Goal: Task Accomplishment & Management: Manage account settings

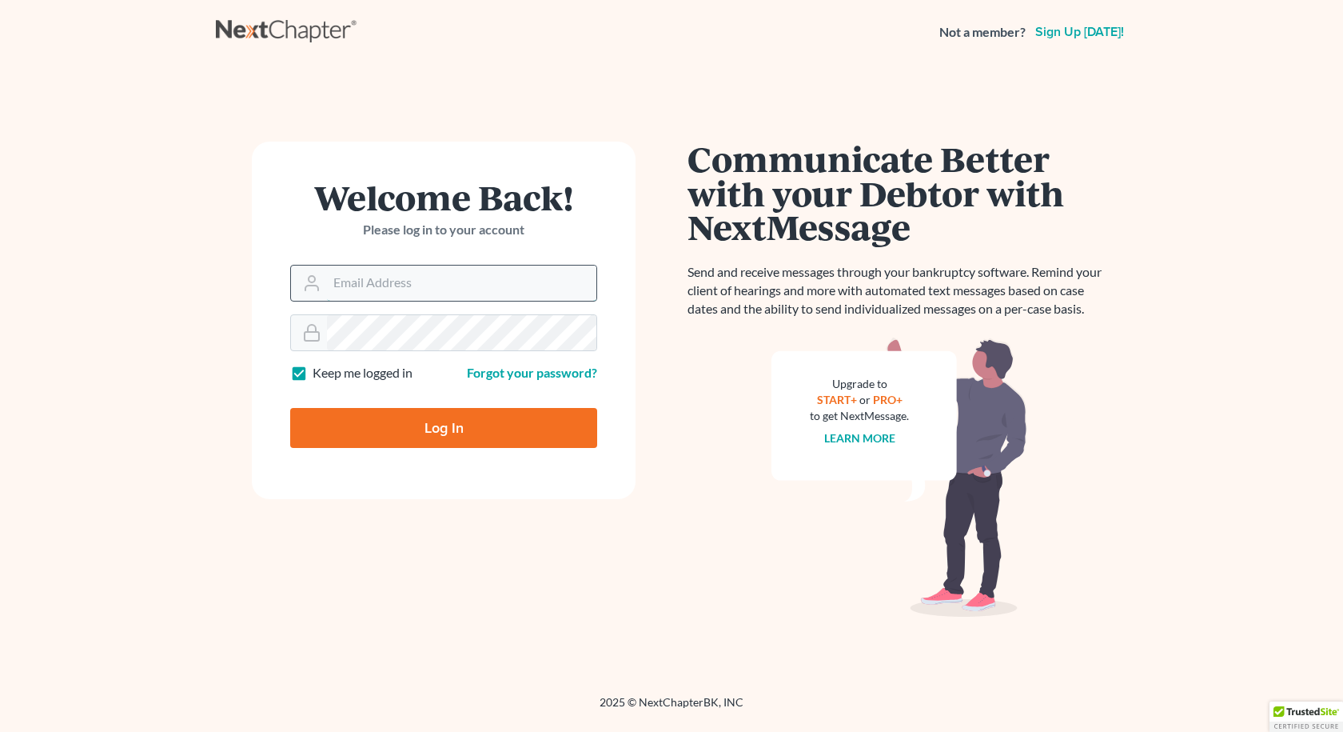
click at [349, 288] on input "Email Address" at bounding box center [461, 282] width 269 height 35
type input "[EMAIL_ADDRESS][DOMAIN_NAME]"
click at [313, 373] on label "Keep me logged in" at bounding box center [363, 373] width 100 height 18
click at [319, 373] on input "Keep me logged in" at bounding box center [324, 369] width 10 height 10
checkbox input "false"
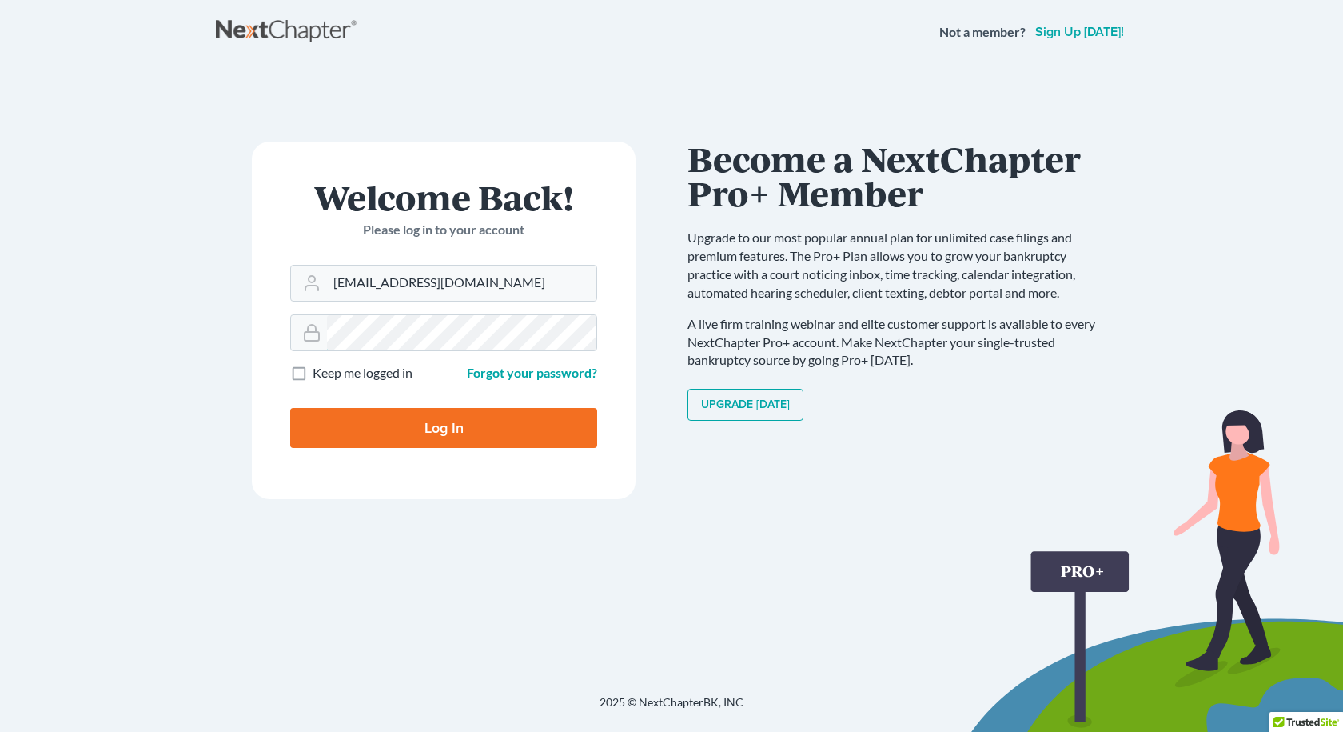
click at [290, 408] on input "Log In" at bounding box center [443, 428] width 307 height 40
type input "Thinking..."
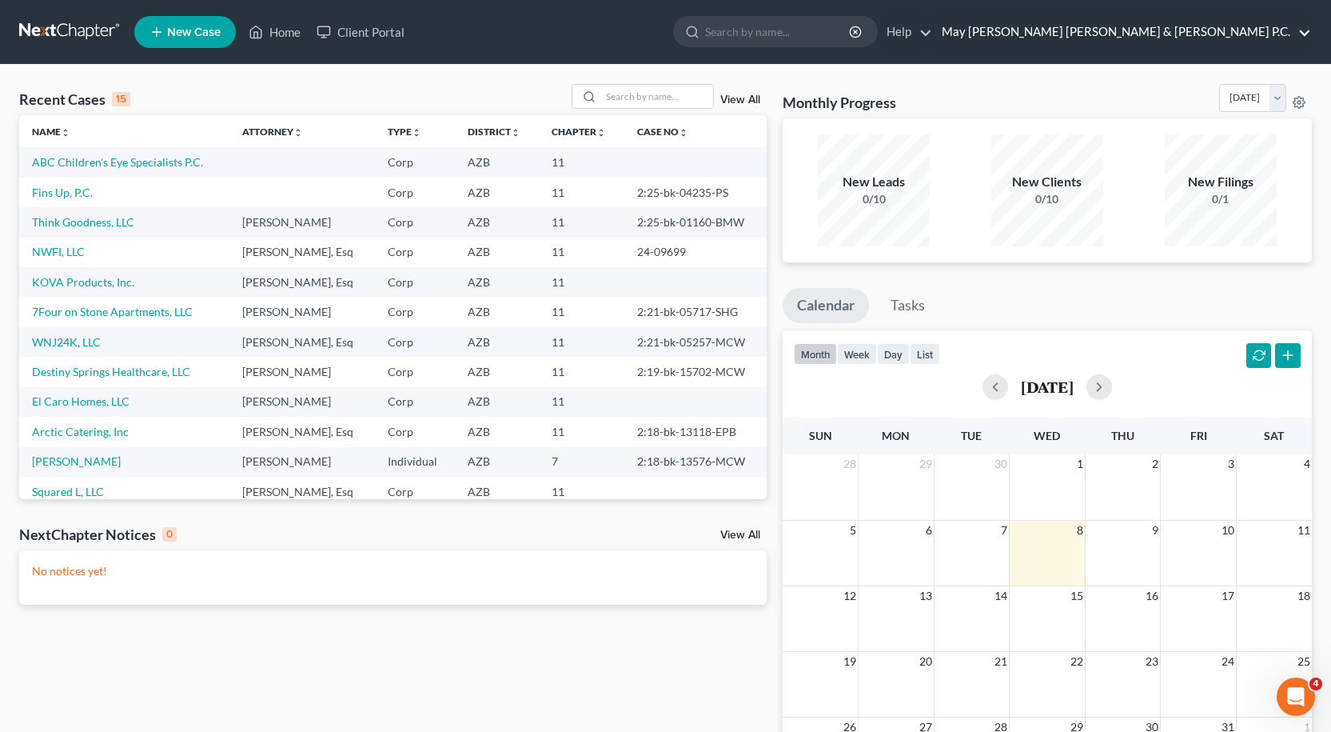
click at [1305, 31] on link "May Potenza Baran & Gillespie P.C." at bounding box center [1122, 32] width 377 height 29
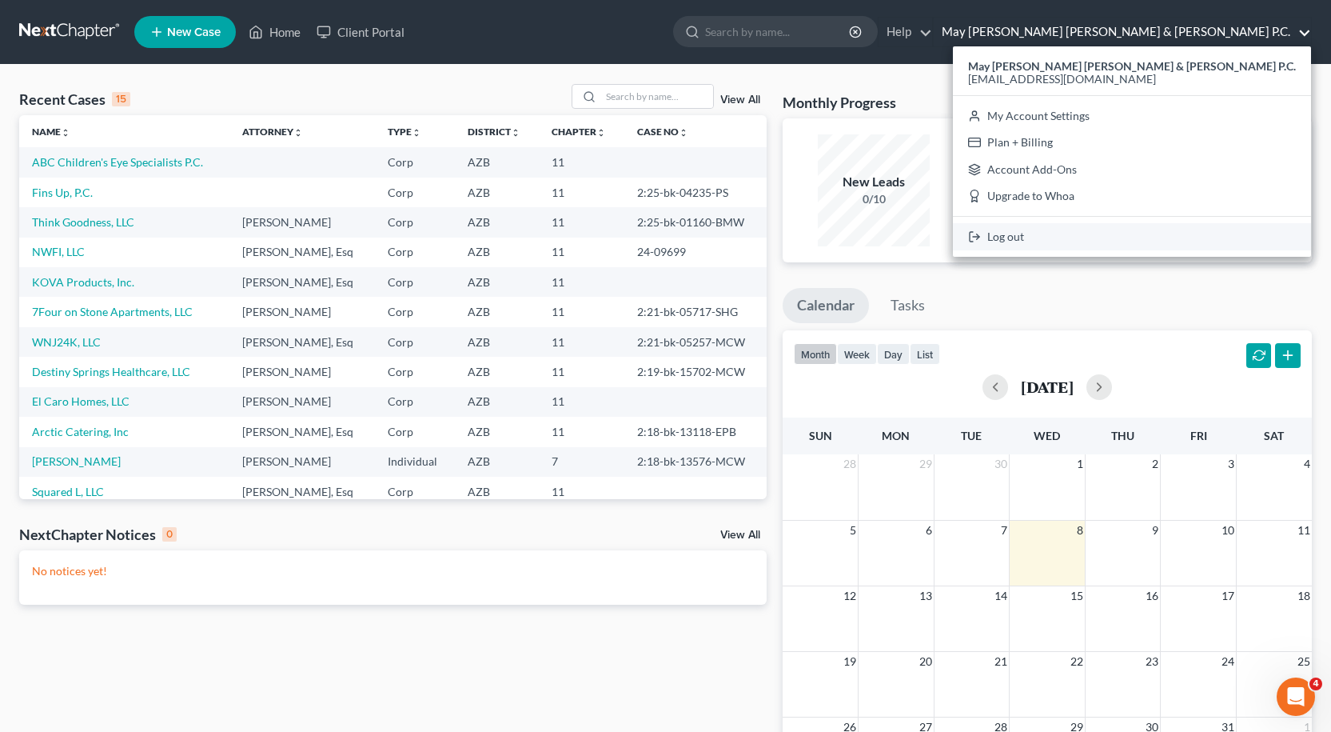
click at [1160, 241] on link "Log out" at bounding box center [1132, 236] width 358 height 27
